Goal: Use online tool/utility: Utilize a website feature to perform a specific function

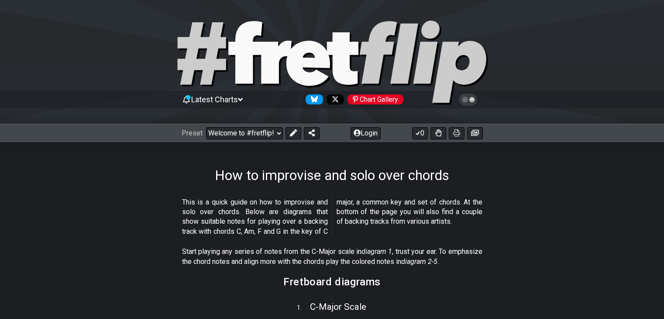
click at [243, 98] on icon at bounding box center [240, 99] width 5 height 3
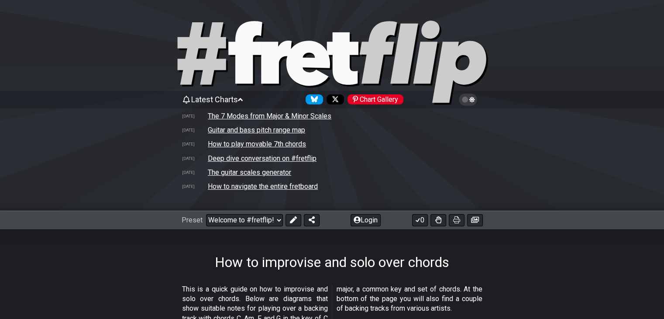
click at [272, 172] on td "The guitar scales generator" at bounding box center [249, 172] width 84 height 9
select select "A"
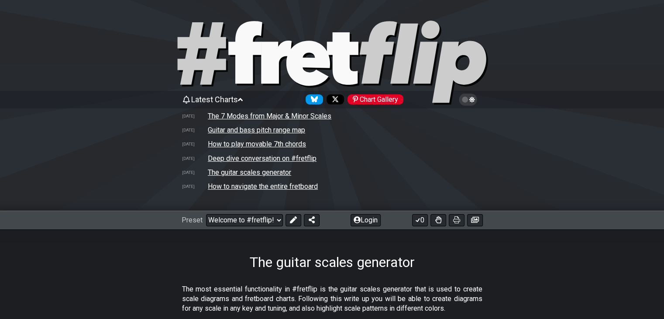
select select "/guitar-scales-generator"
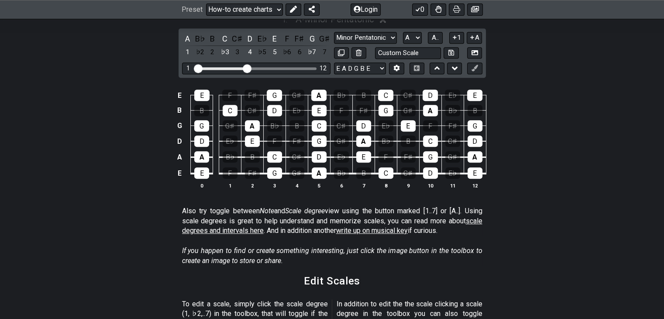
scroll to position [295, 0]
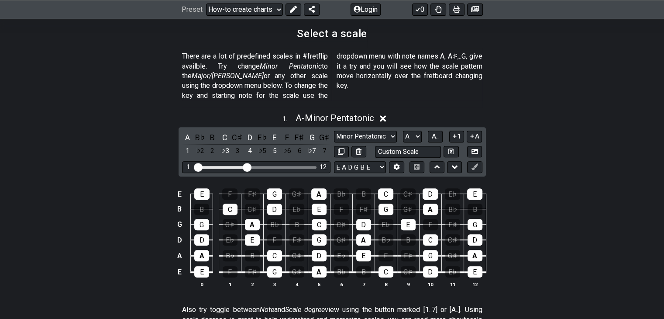
click at [386, 114] on icon at bounding box center [383, 118] width 7 height 9
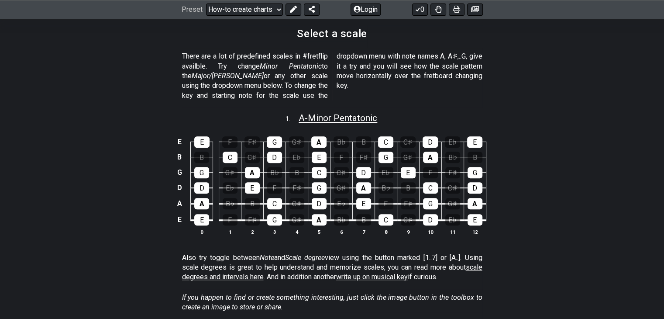
click at [314, 113] on span "A - Minor Pentatonic" at bounding box center [337, 118] width 79 height 10
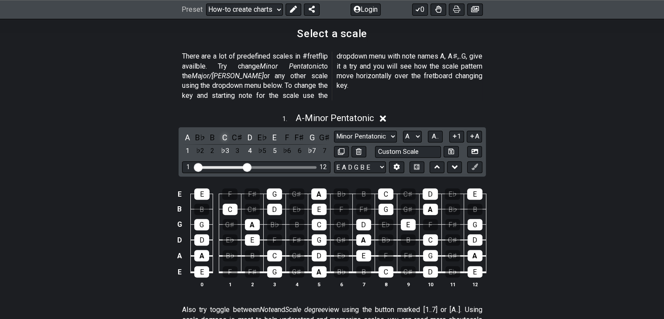
click at [225, 131] on div "C" at bounding box center [224, 137] width 11 height 12
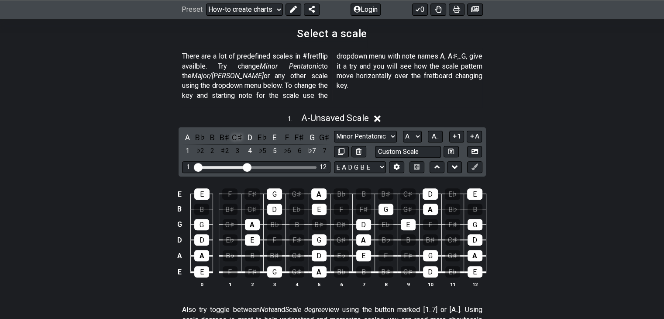
click at [233, 131] on div "C♯" at bounding box center [237, 137] width 11 height 12
click at [234, 131] on div "C♯" at bounding box center [237, 137] width 11 height 12
drag, startPoint x: 248, startPoint y: 157, endPoint x: 319, endPoint y: 158, distance: 71.6
click at [318, 166] on input "Visible fret range" at bounding box center [256, 166] width 124 height 0
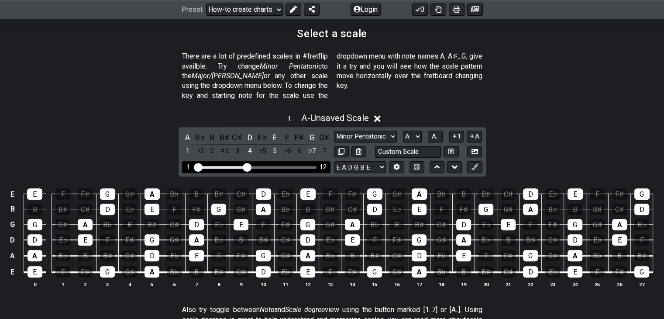
drag, startPoint x: 313, startPoint y: 158, endPoint x: 247, endPoint y: 153, distance: 66.6
click at [247, 166] on input "Visible fret range" at bounding box center [256, 166] width 124 height 0
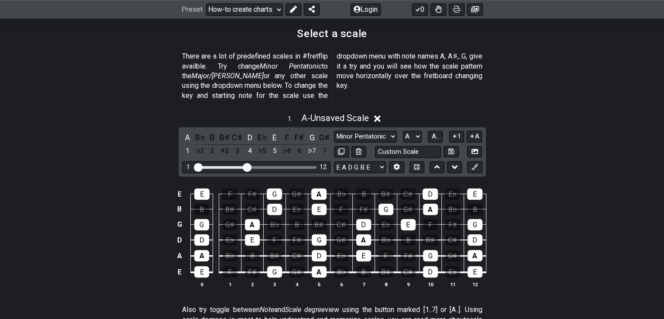
scroll to position [301, 0]
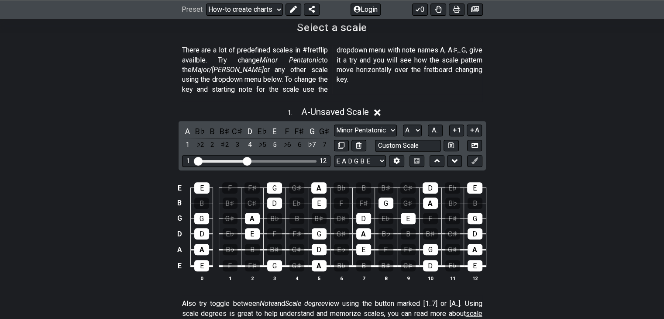
click at [421, 124] on div "Minor Pentatonic New Scale Minor Pentatonic Major Pentatonic Minor Blues Major …" at bounding box center [408, 130] width 148 height 12
click at [417, 124] on select "A♭ A A♯ B♭ B C C♯ D♭ D D♯ E♭ E F F♯ G♭ G G♯" at bounding box center [412, 130] width 19 height 12
click at [403, 124] on select "A♭ A A♯ B♭ B C C♯ D♭ D D♯ E♭ E F F♯ G♭ G G♯" at bounding box center [412, 130] width 19 height 12
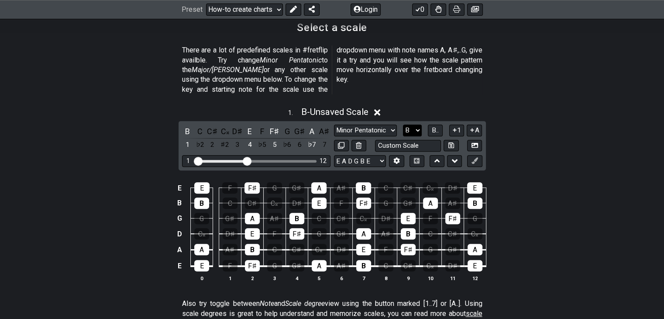
click at [413, 124] on select "A♭ A A♯ B♭ B C C♯ D♭ D D♯ E♭ E F F♯ G♭ G G♯" at bounding box center [412, 130] width 19 height 12
select select "C"
click at [403, 124] on select "A♭ A A♯ B♭ B C C♯ D♭ D D♯ E♭ E F F♯ G♭ G G♯" at bounding box center [412, 130] width 19 height 12
